Goal: Find specific page/section: Find specific page/section

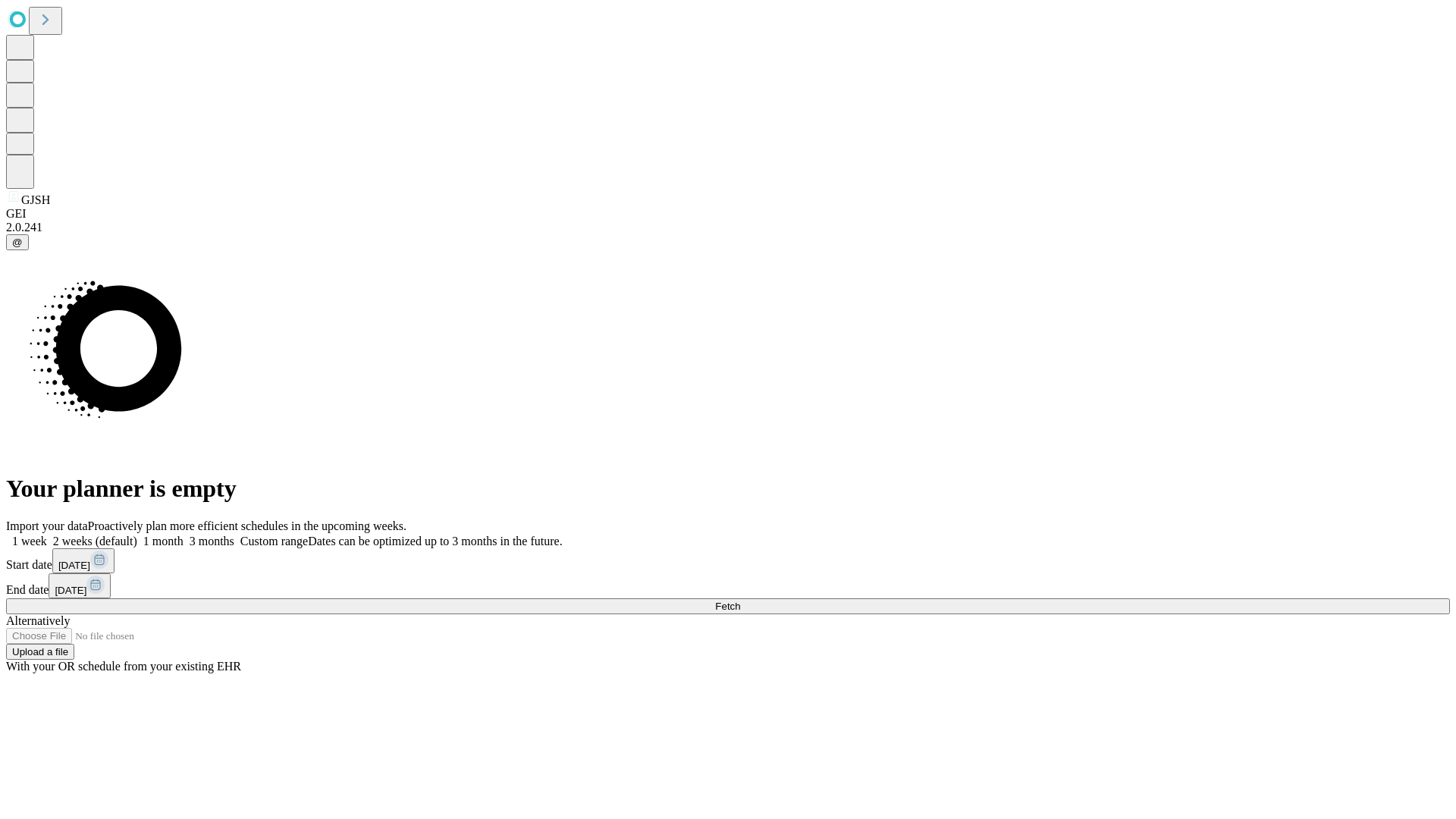
click at [740, 600] on span "Fetch" at bounding box center [727, 606] width 25 height 11
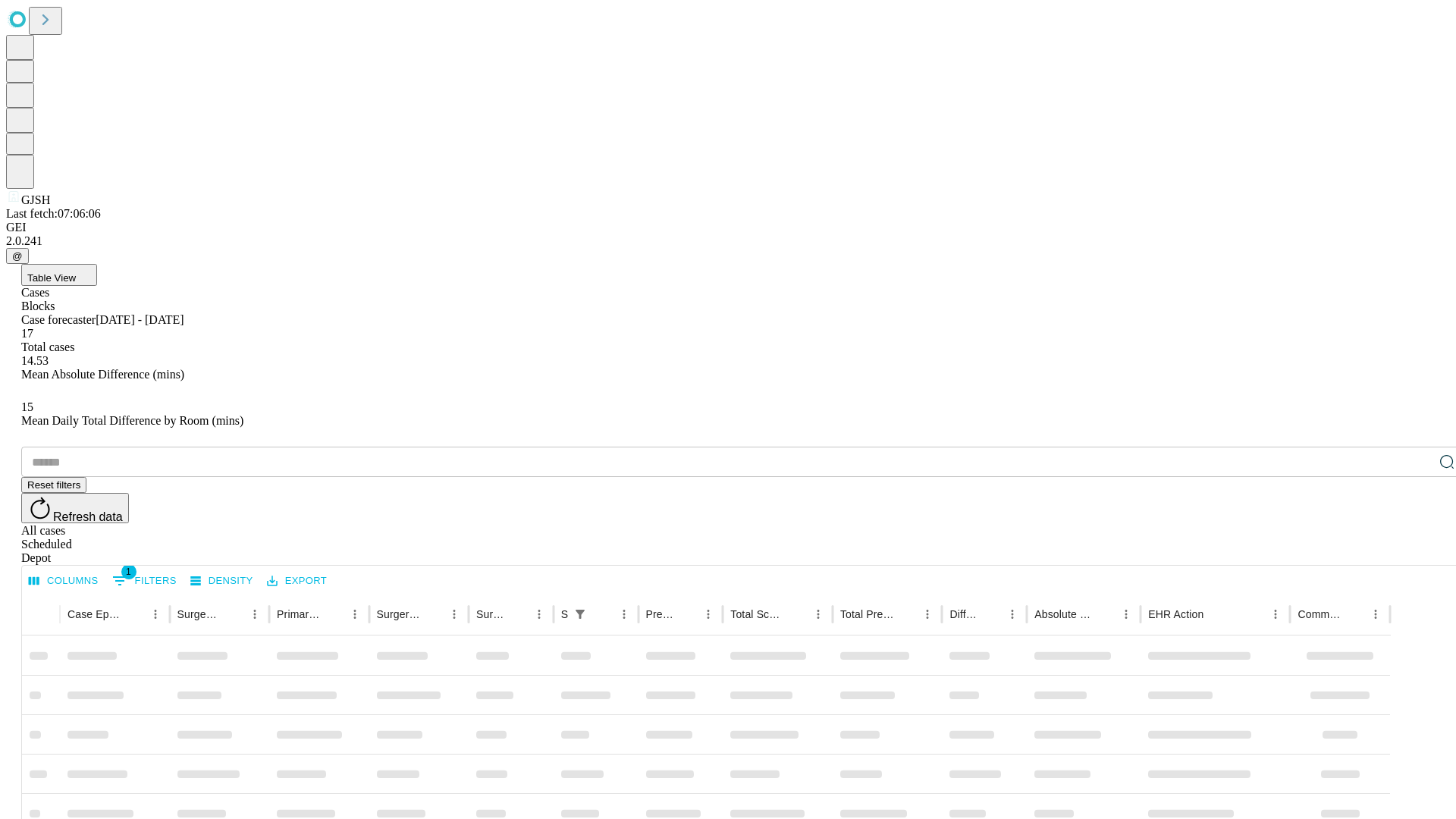
click at [76, 272] on span "Table View" at bounding box center [51, 278] width 48 height 11
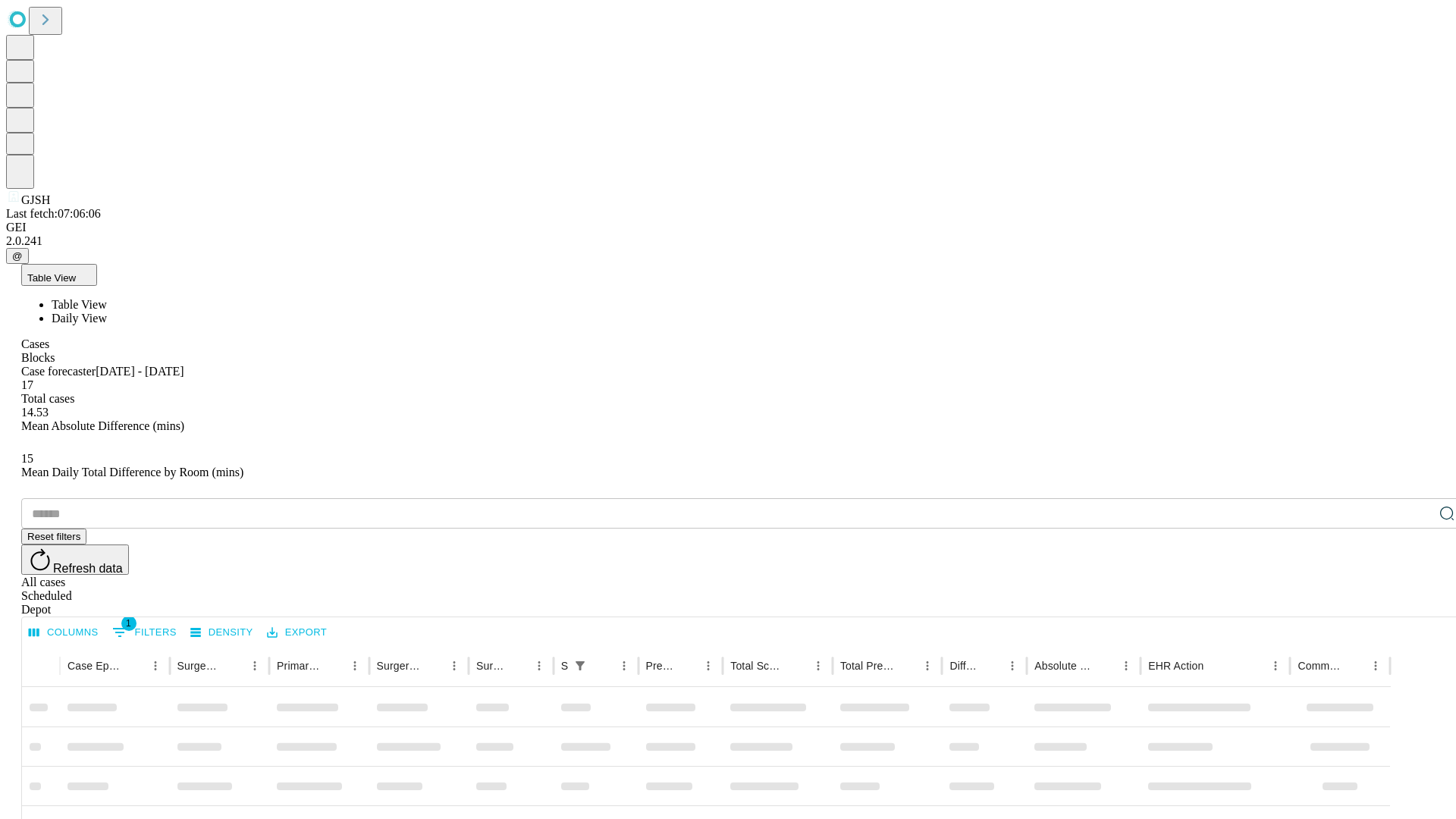
click at [107, 312] on span "Daily View" at bounding box center [79, 319] width 56 height 13
